Goal: Task Accomplishment & Management: Use online tool/utility

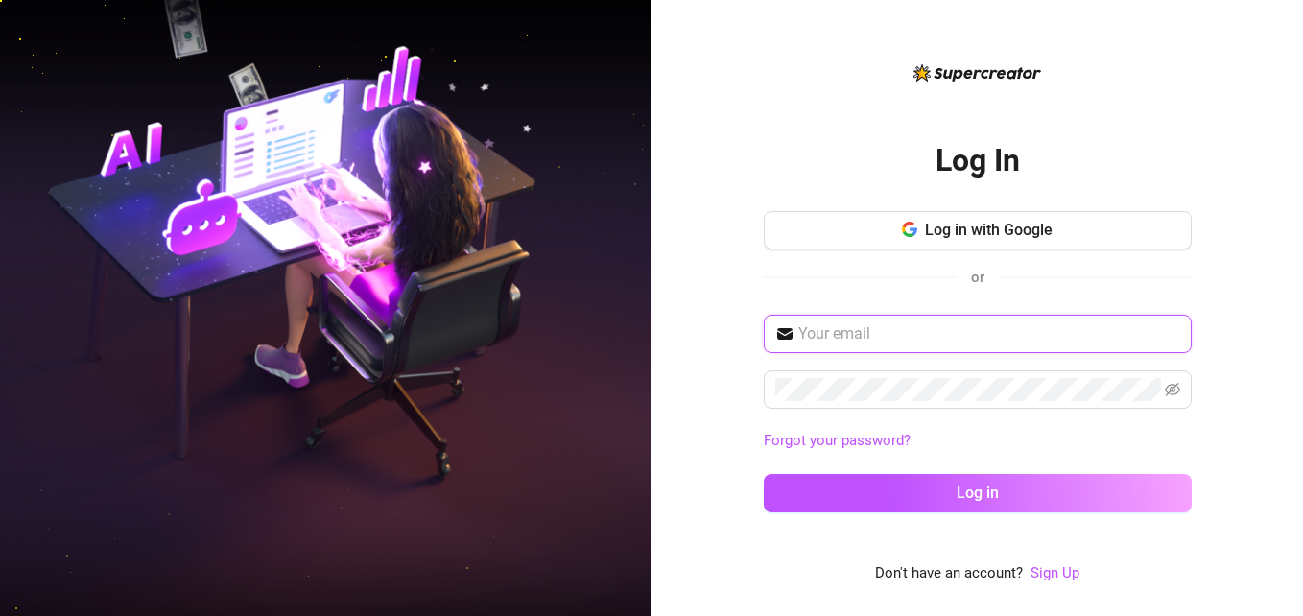
click at [866, 329] on input "text" at bounding box center [989, 333] width 382 height 23
type input "[PERSON_NAME][EMAIL_ADDRESS][DOMAIN_NAME]"
click at [1173, 396] on icon "eye-invisible" at bounding box center [1171, 389] width 15 height 15
click at [1242, 253] on div "Log In Log in with Google or [PERSON_NAME][EMAIL_ADDRESS][DOMAIN_NAME] Forgot y…" at bounding box center [976, 308] width 651 height 616
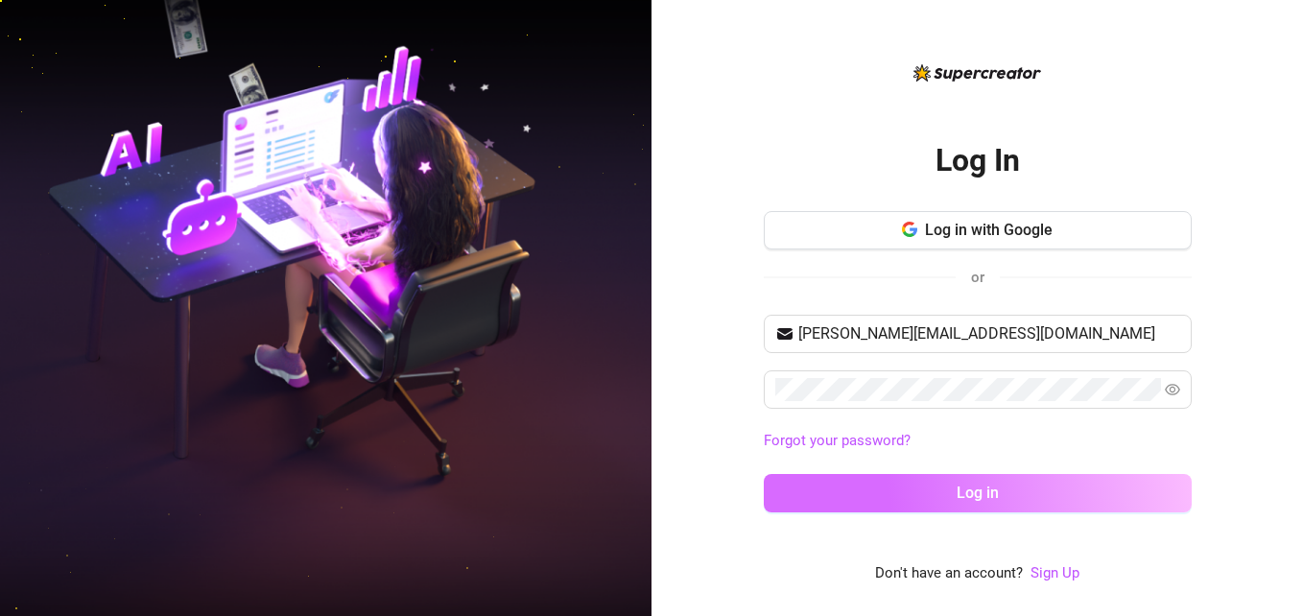
click at [1063, 503] on button "Log in" at bounding box center [977, 493] width 428 height 38
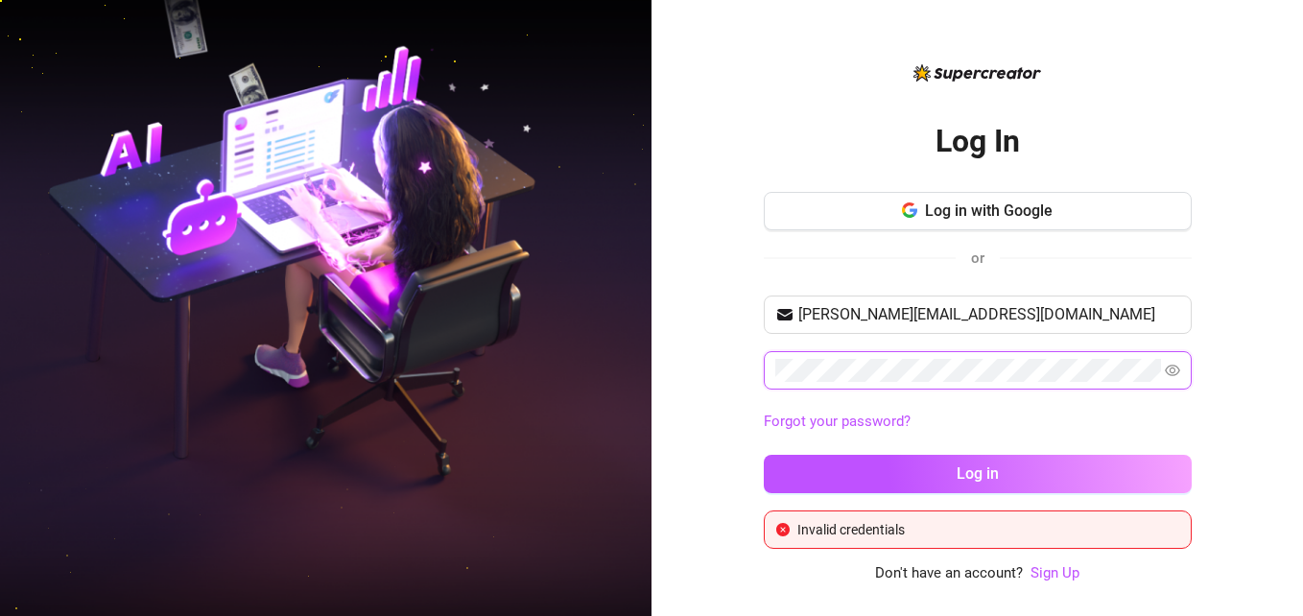
click at [767, 371] on span at bounding box center [977, 370] width 428 height 38
click at [1219, 312] on div "Log In Log in with Google or [PERSON_NAME][EMAIL_ADDRESS][DOMAIN_NAME] Forgot y…" at bounding box center [976, 308] width 651 height 616
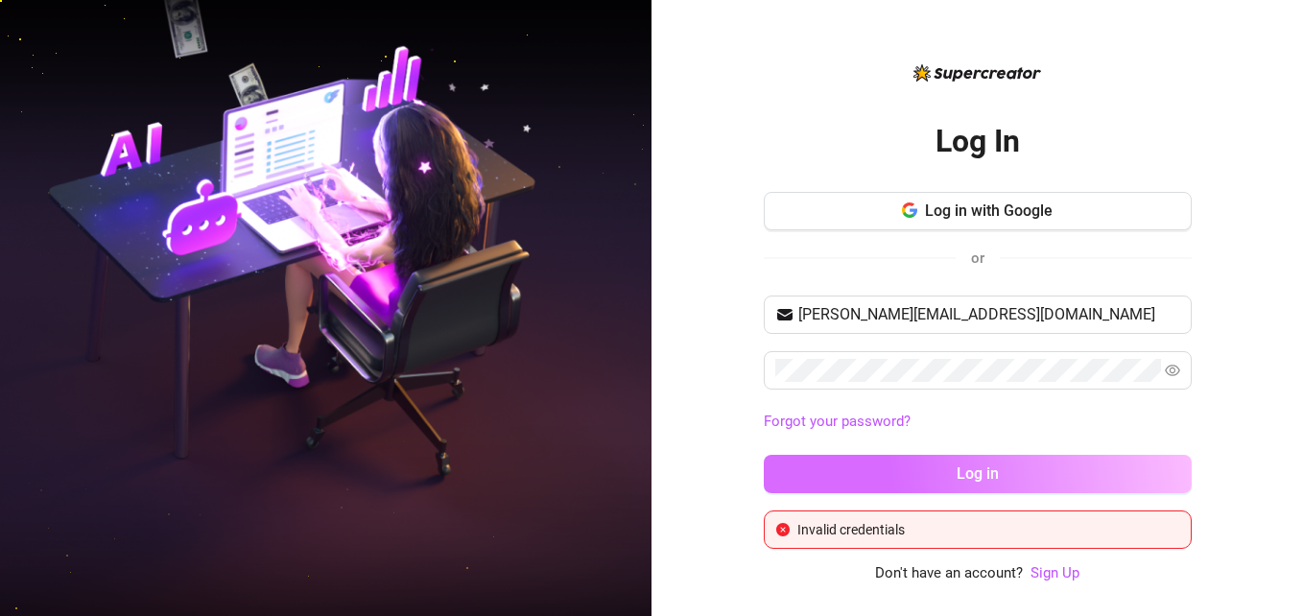
click at [1030, 464] on button "Log in" at bounding box center [977, 474] width 428 height 38
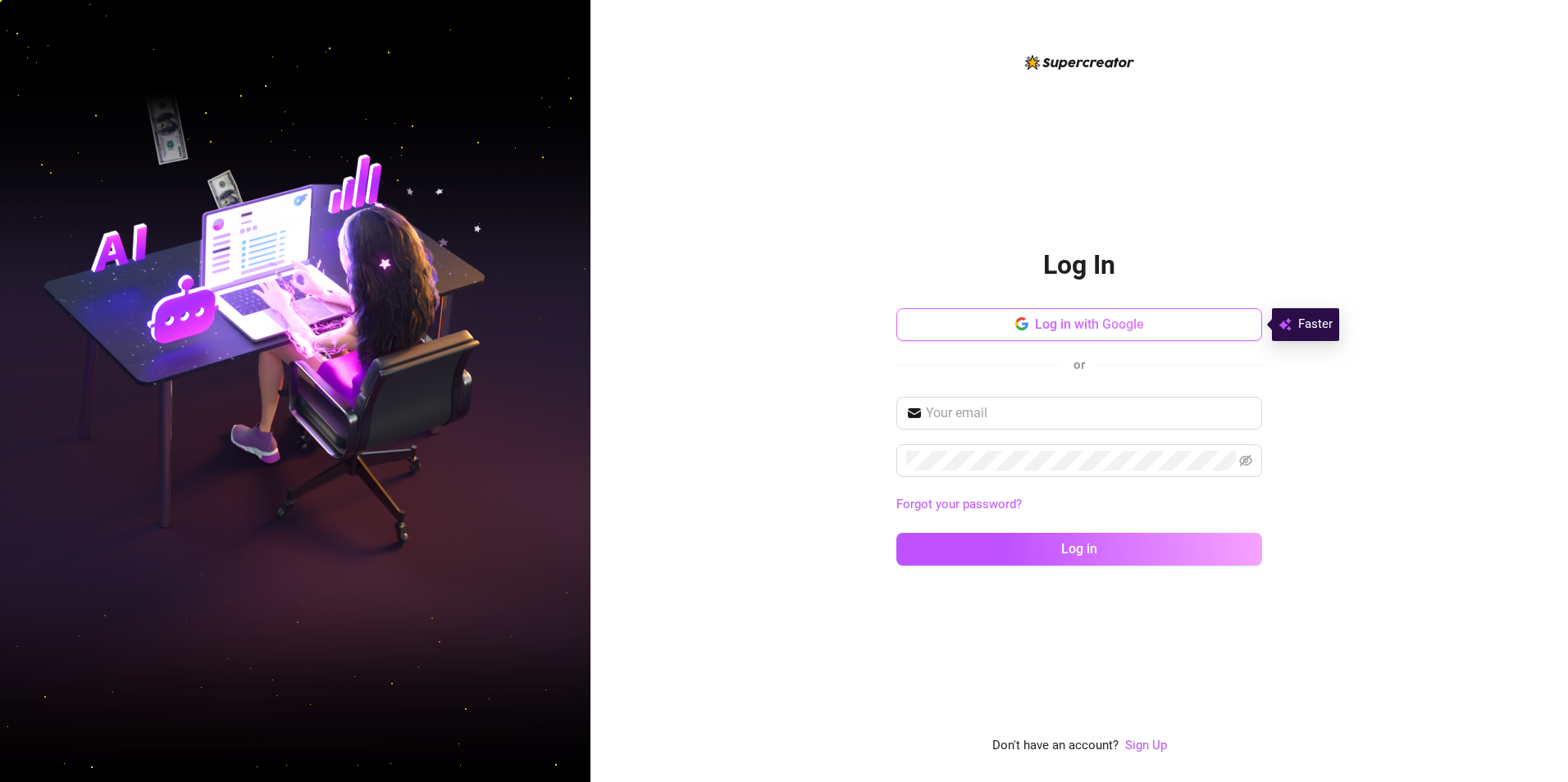
click at [730, 316] on span "Log in with Google" at bounding box center [1089, 324] width 109 height 15
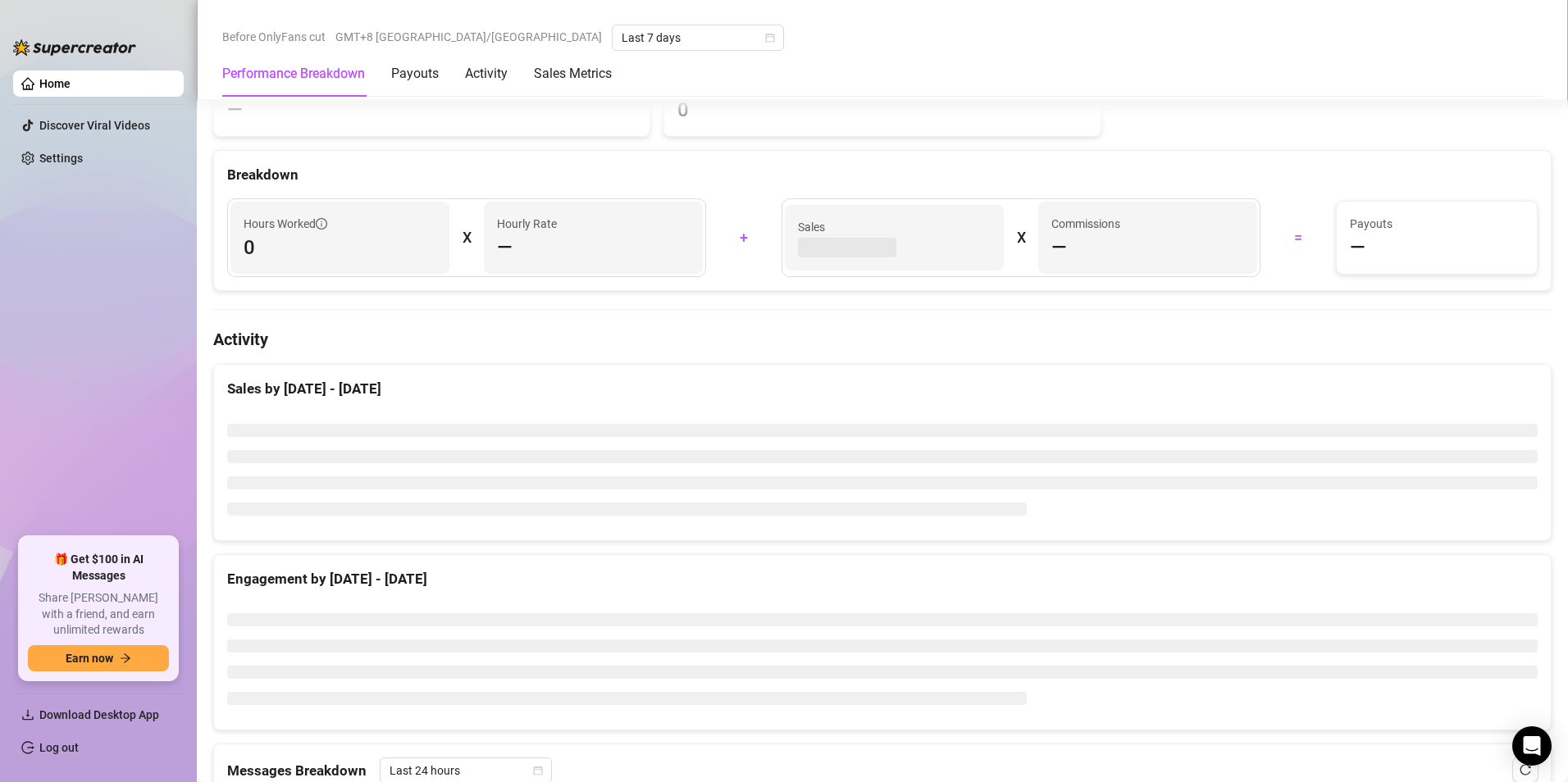
scroll to position [902, 0]
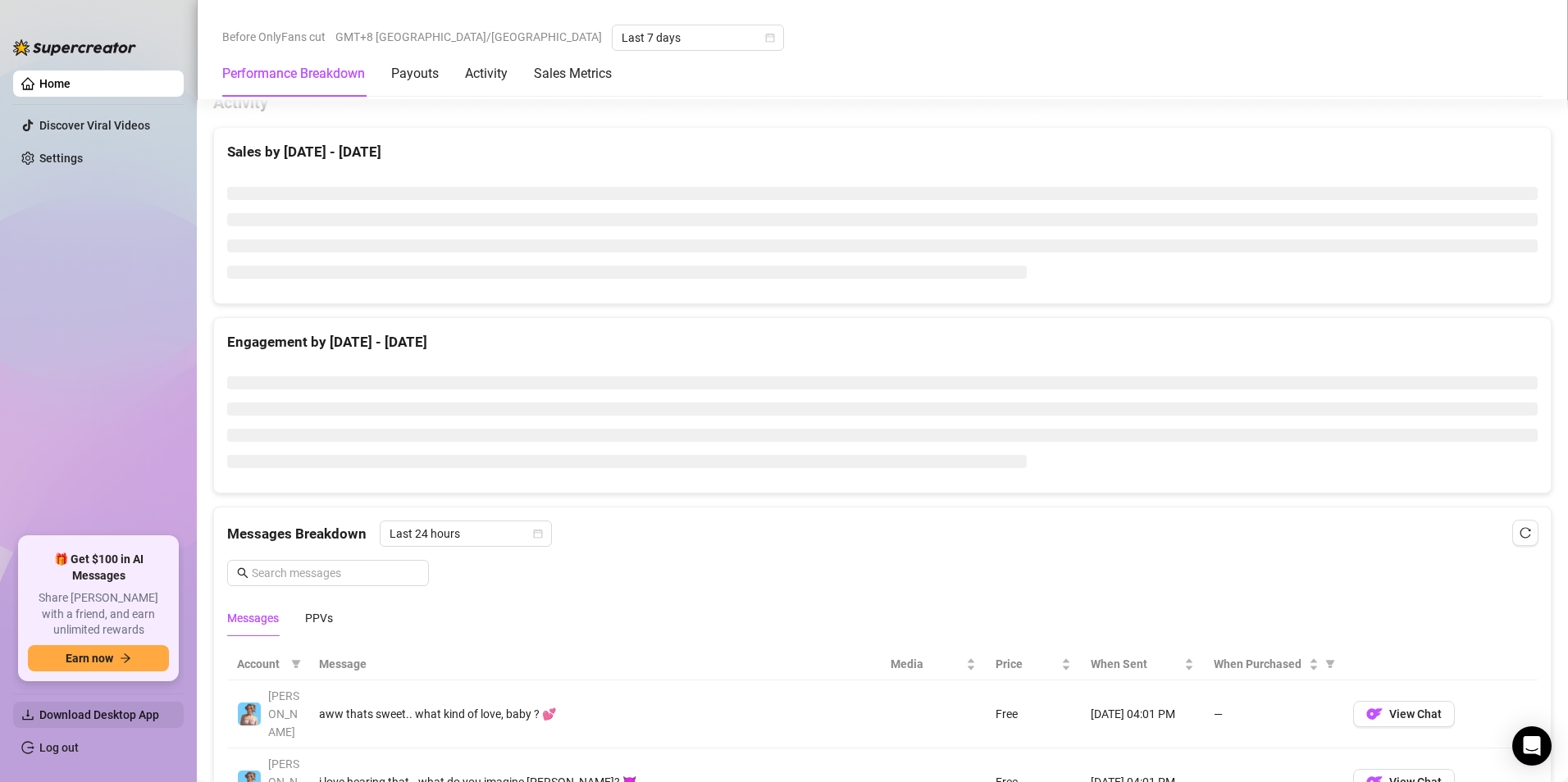
click at [115, 316] on span "Download Desktop App" at bounding box center [99, 714] width 120 height 13
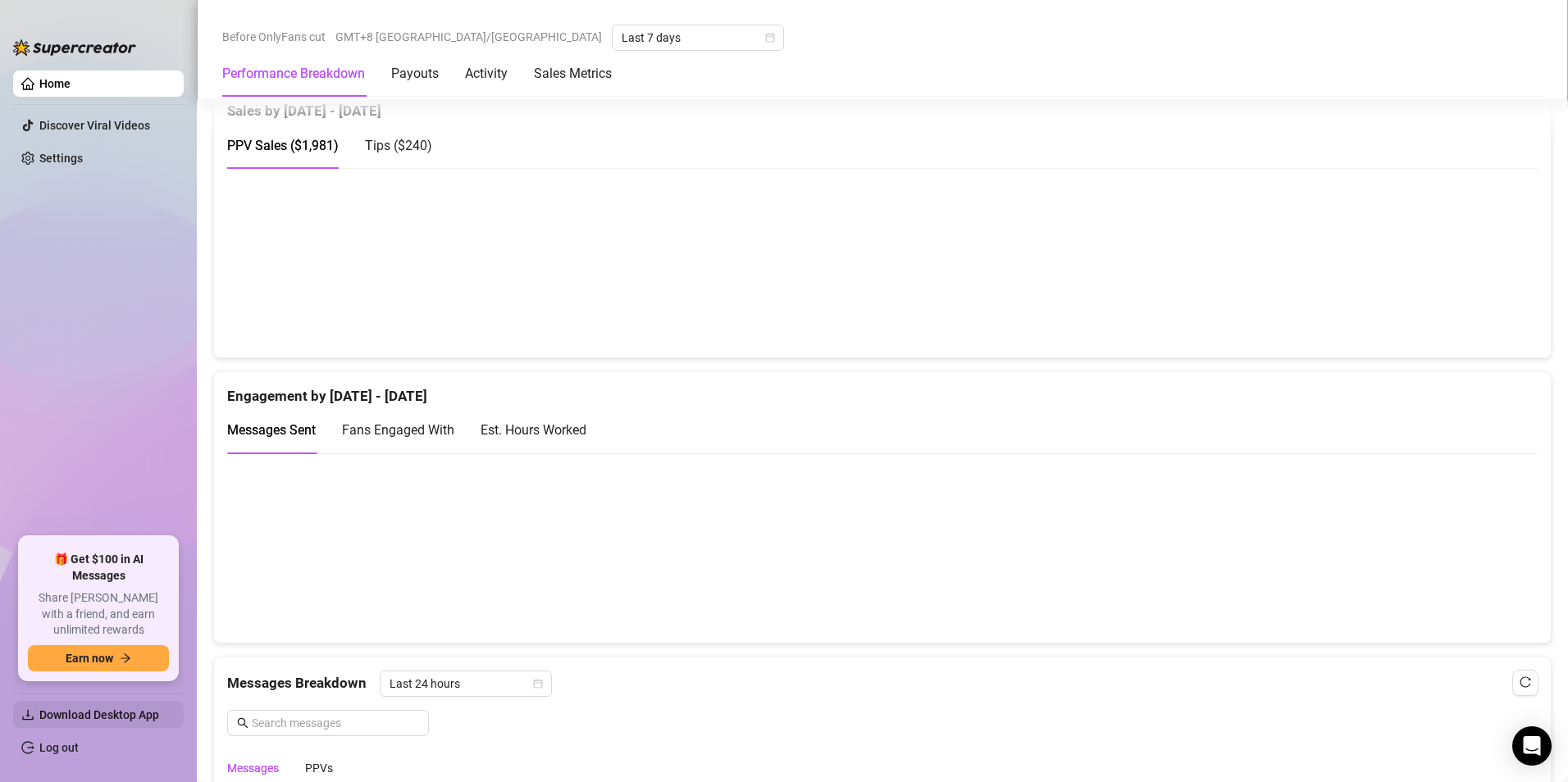
scroll to position [861, 0]
